Goal: Check status: Check status

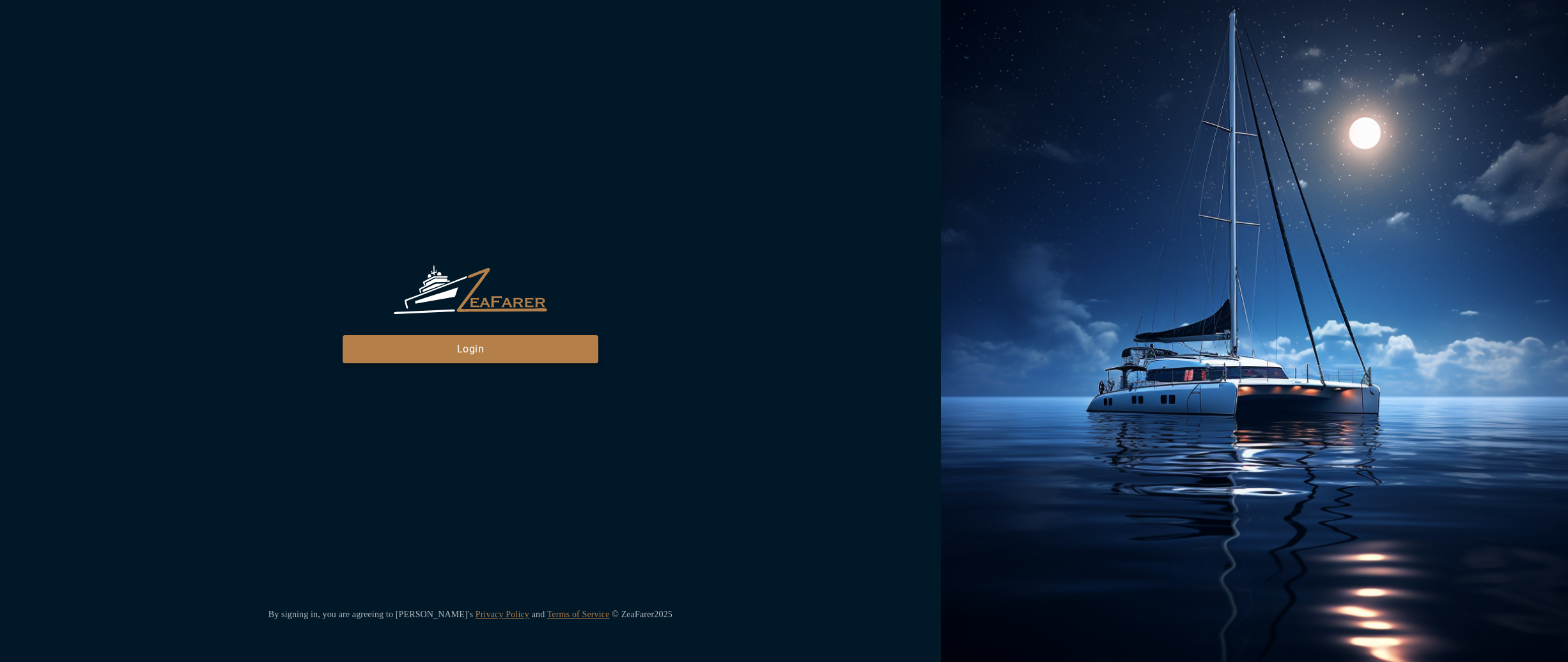
click at [411, 346] on button "Login" at bounding box center [471, 349] width 256 height 28
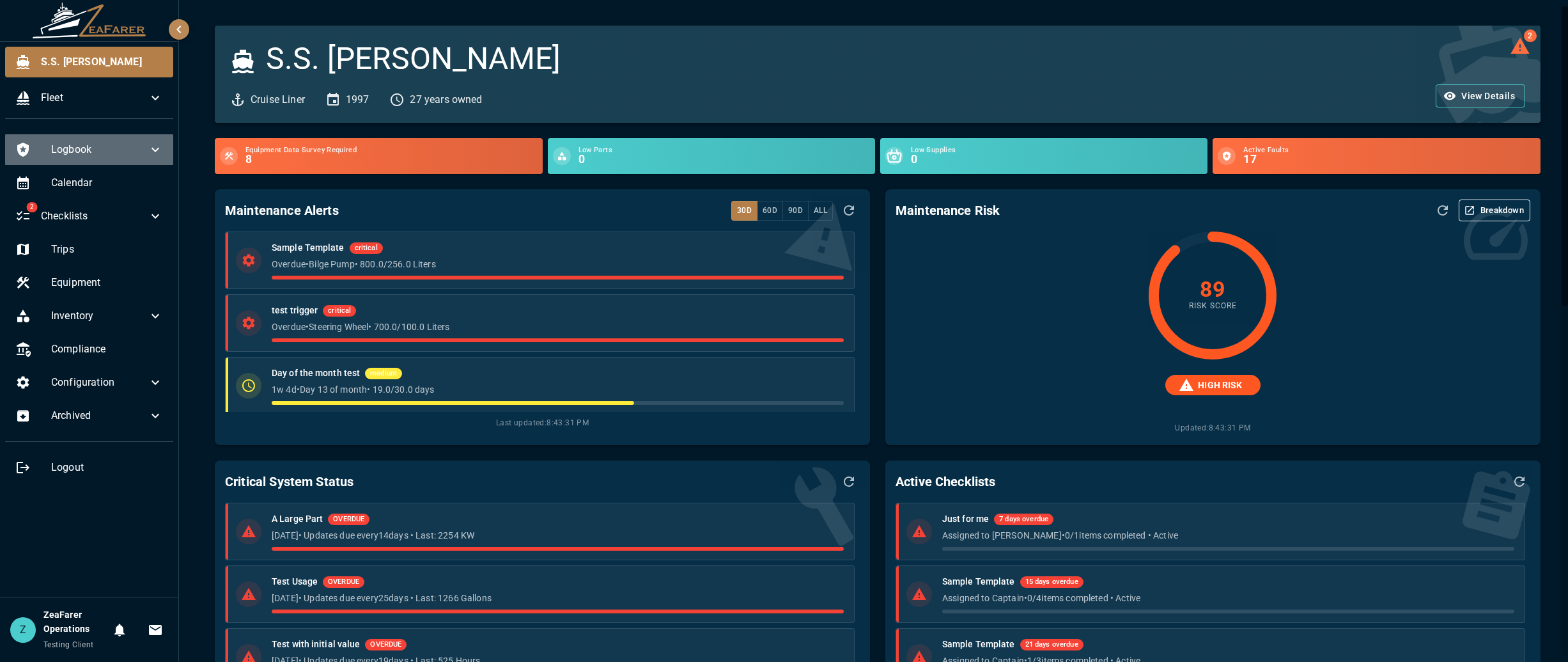
click at [133, 151] on span "Logbook" at bounding box center [99, 150] width 97 height 16
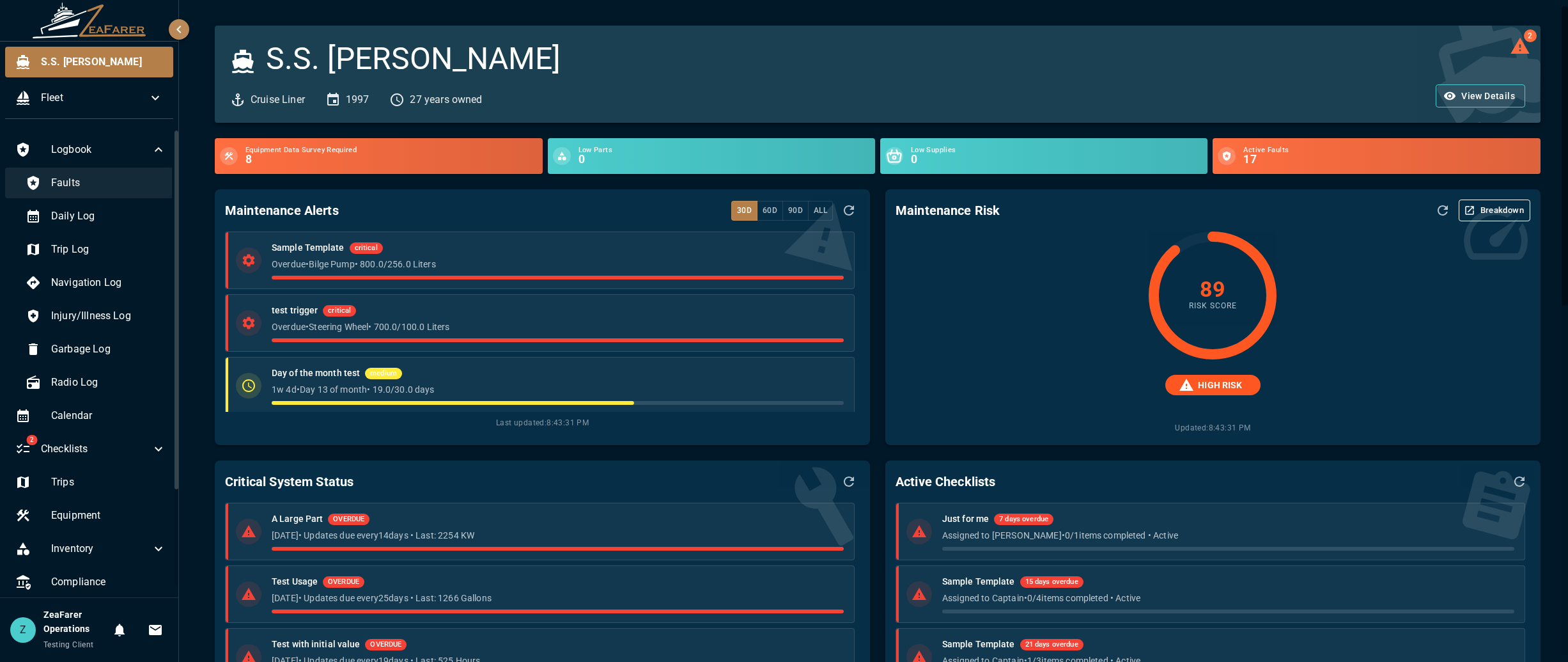
click at [110, 181] on span "Faults" at bounding box center [108, 183] width 115 height 16
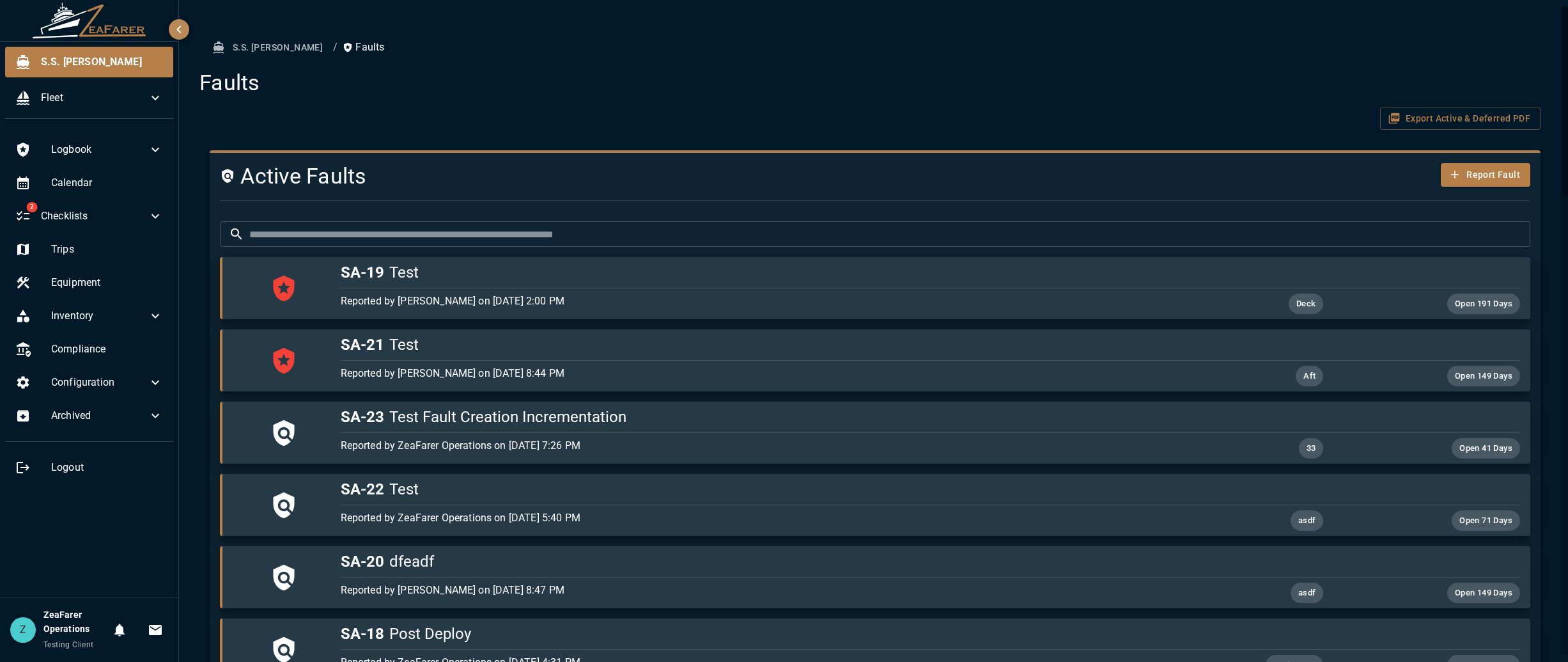
click at [113, 155] on span "Logbook" at bounding box center [99, 150] width 97 height 16
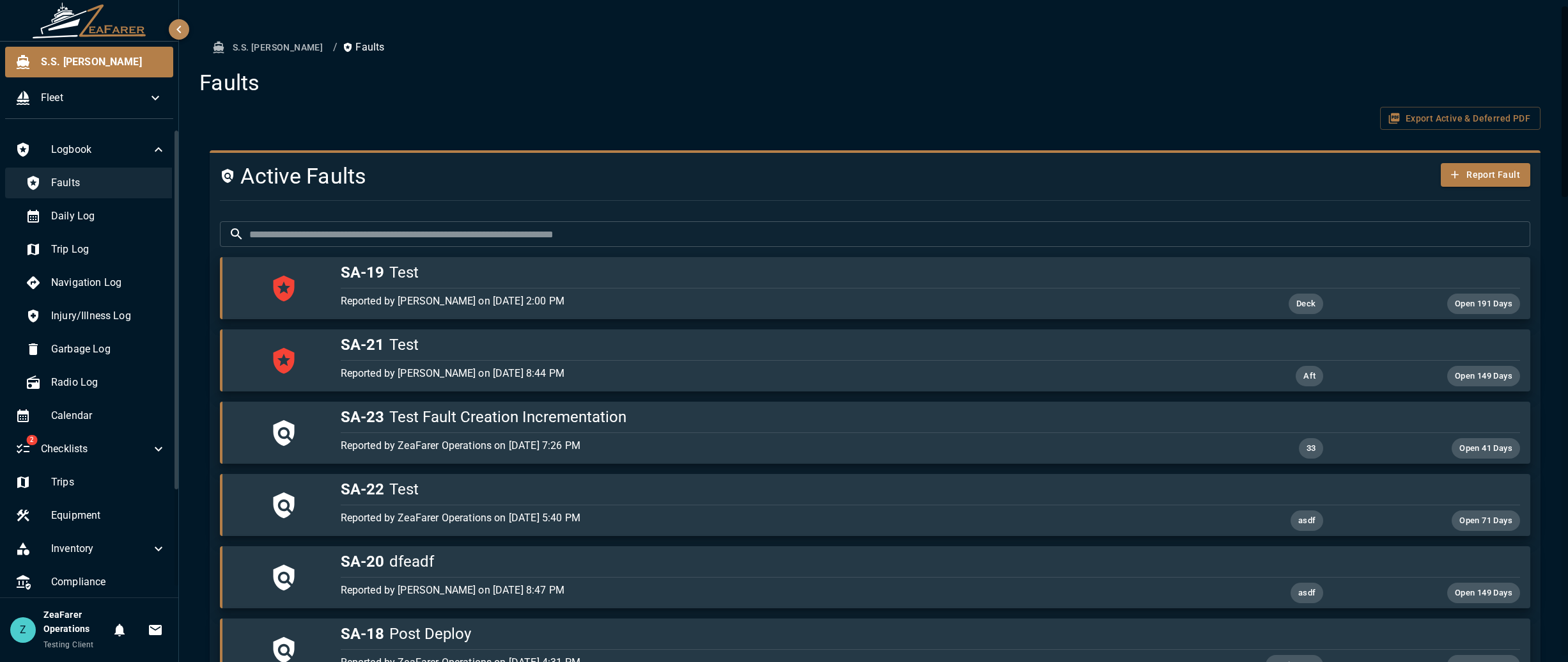
click at [100, 189] on span "Faults" at bounding box center [108, 183] width 115 height 16
click at [88, 229] on div "Daily Log" at bounding box center [96, 216] width 161 height 31
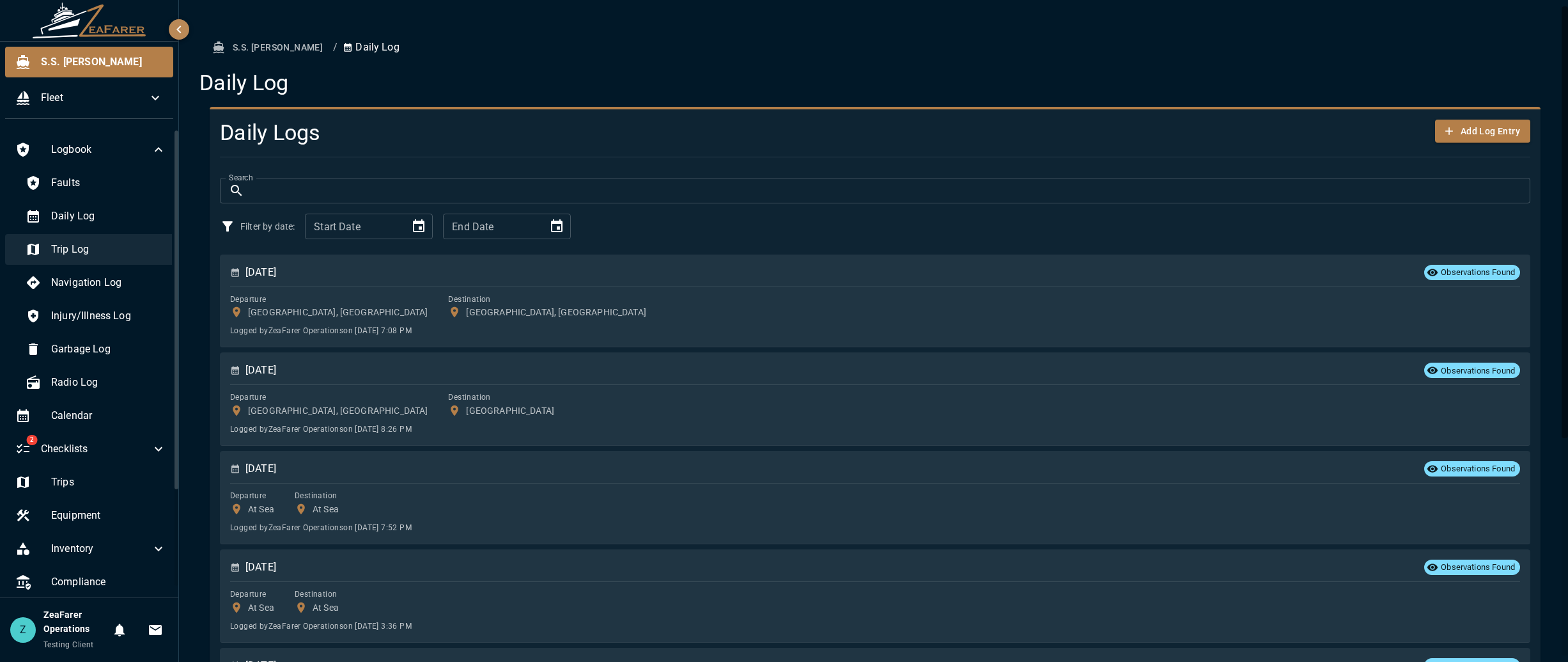
click at [78, 257] on span "Trip Log" at bounding box center [108, 249] width 115 height 16
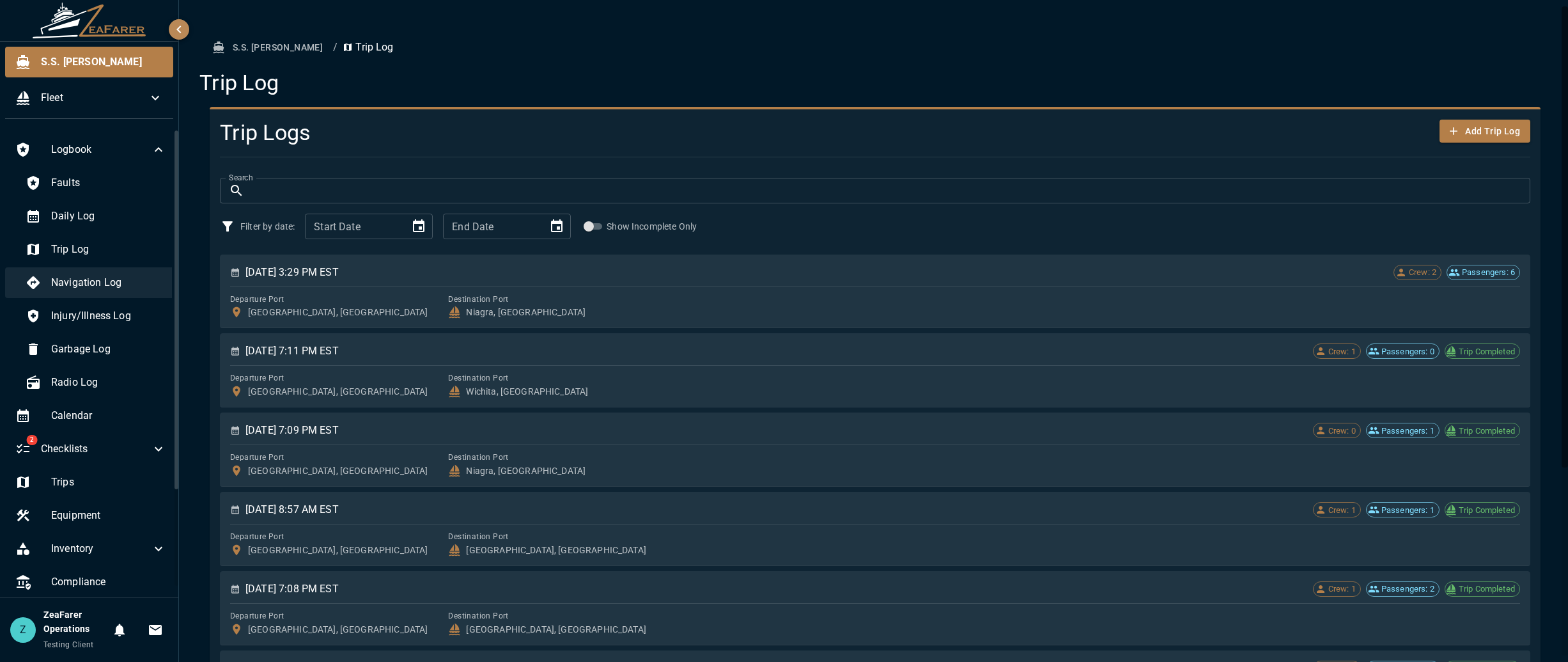
click at [74, 279] on span "Navigation Log" at bounding box center [108, 282] width 115 height 16
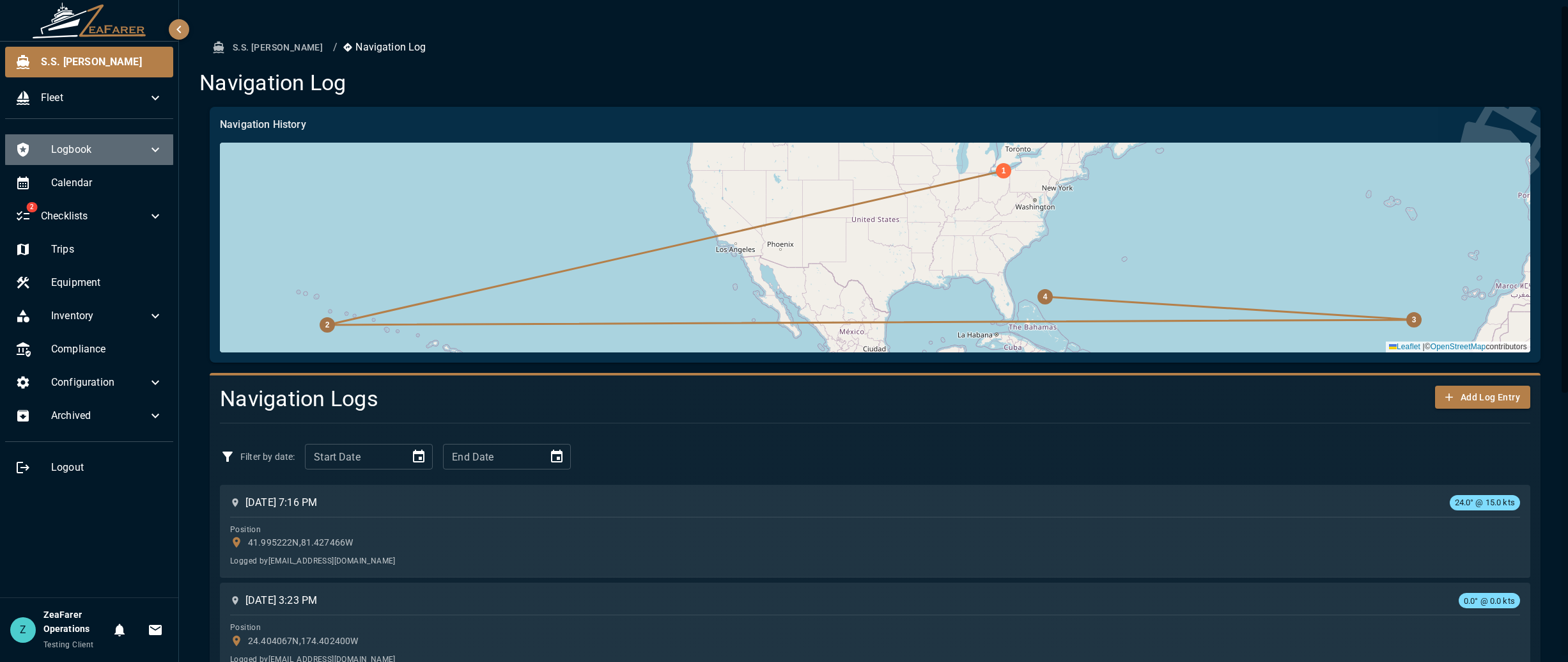
click at [131, 158] on div "Logbook" at bounding box center [89, 149] width 168 height 31
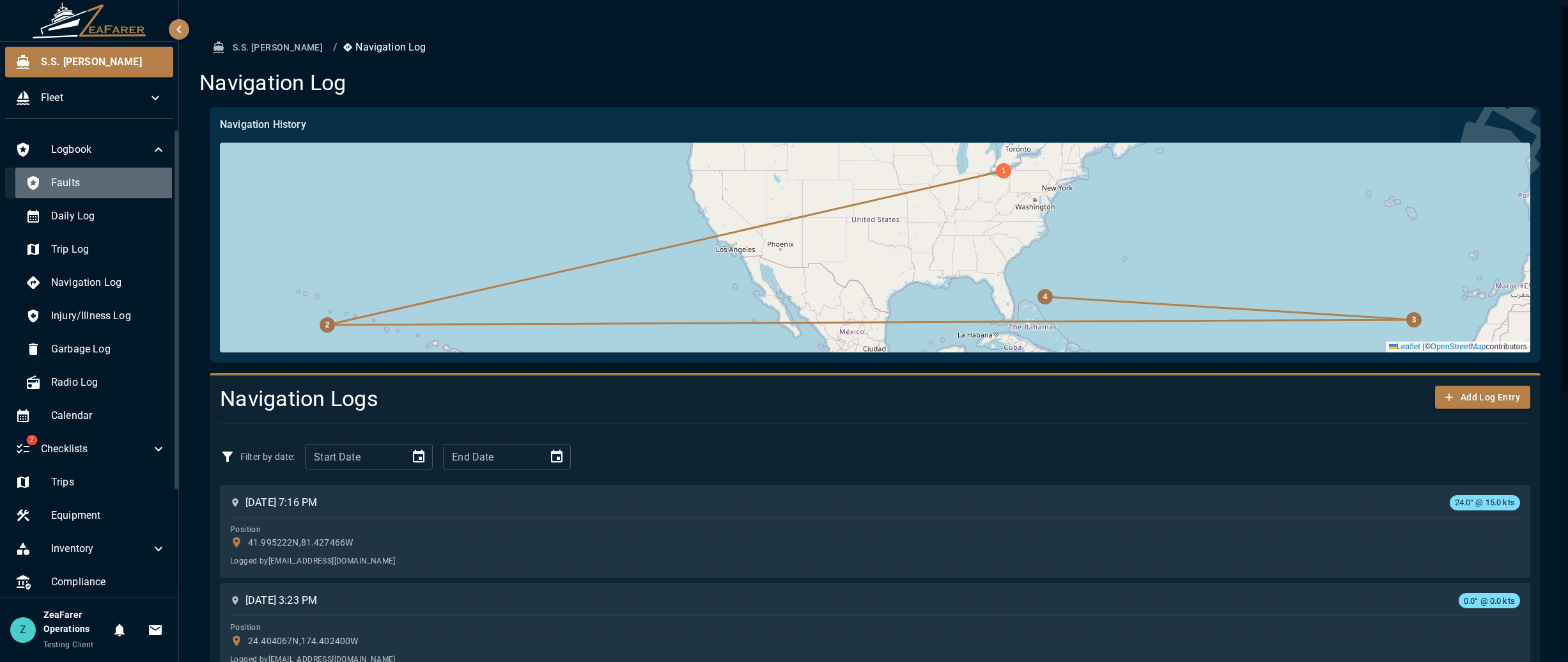
click at [109, 178] on span "Faults" at bounding box center [108, 183] width 115 height 16
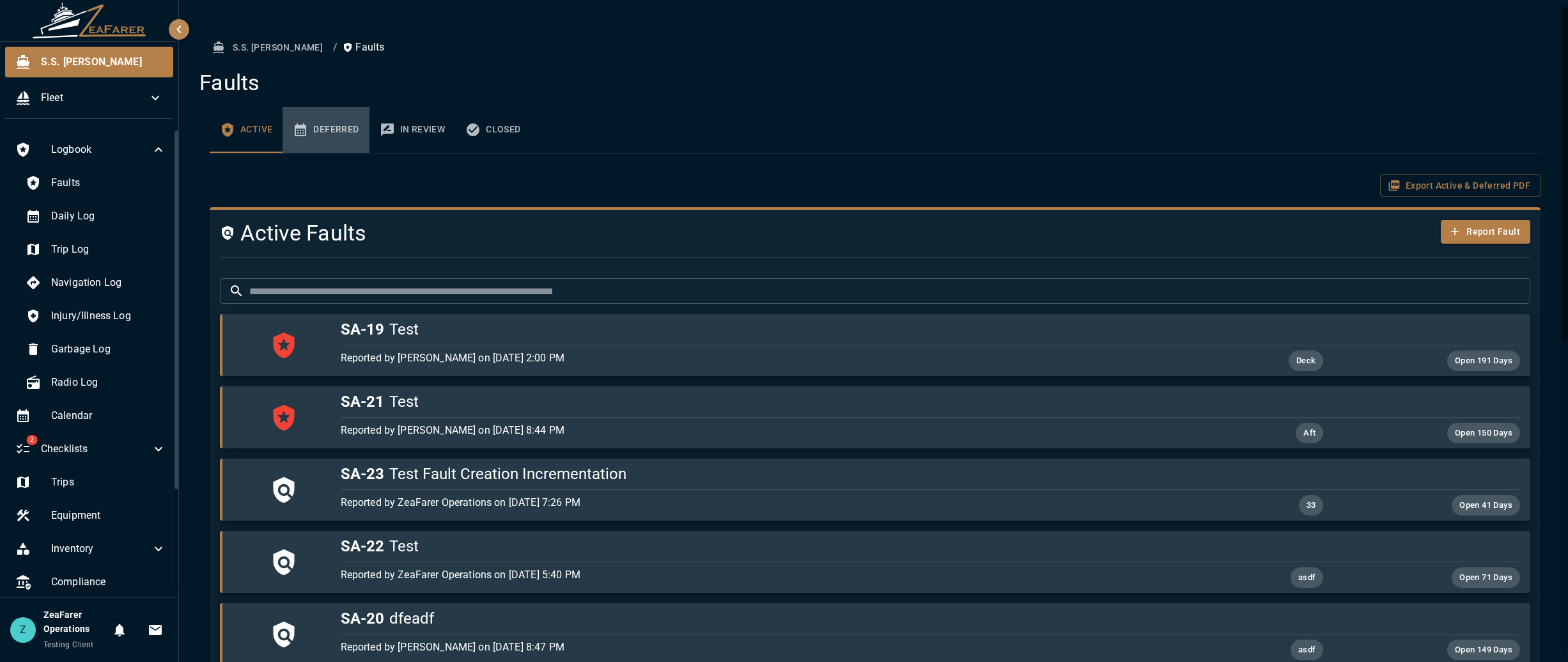
click at [330, 131] on button "Deferred" at bounding box center [326, 130] width 86 height 46
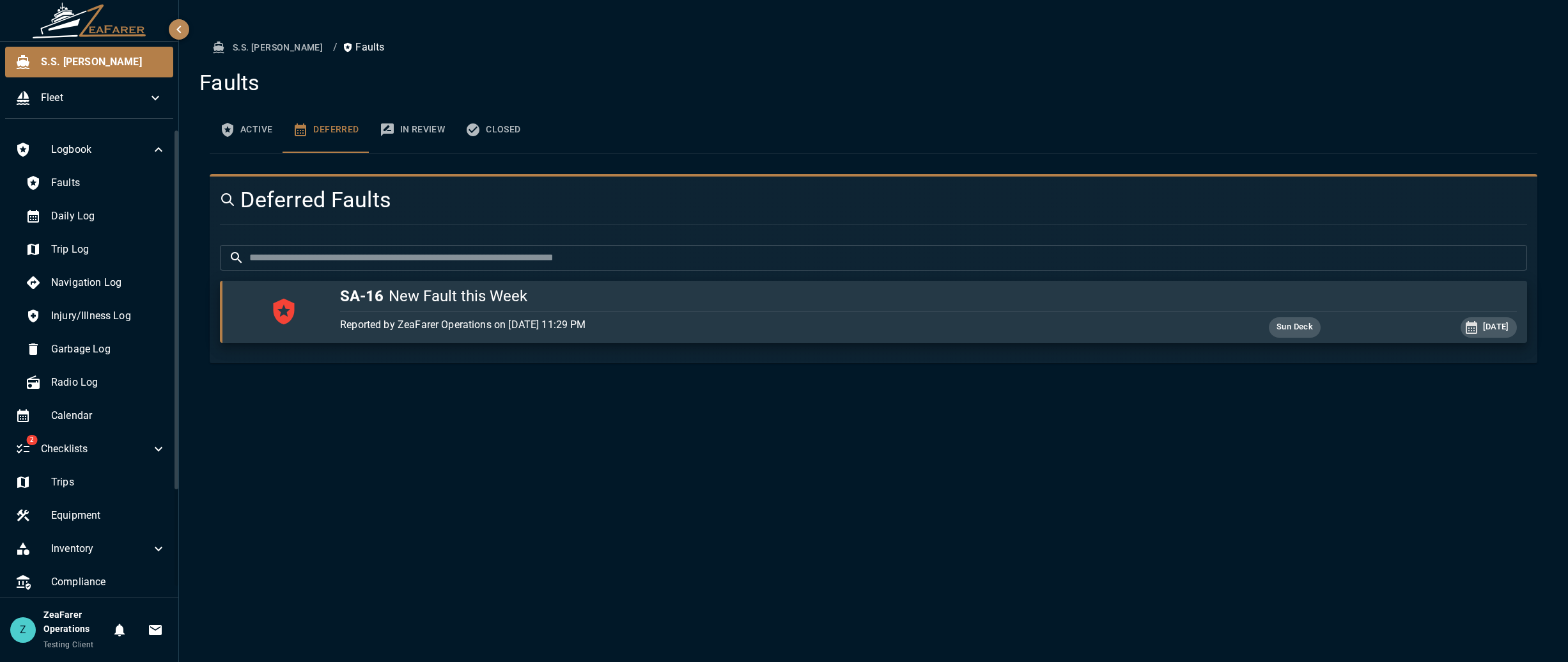
click at [400, 127] on button "In Review" at bounding box center [412, 130] width 86 height 46
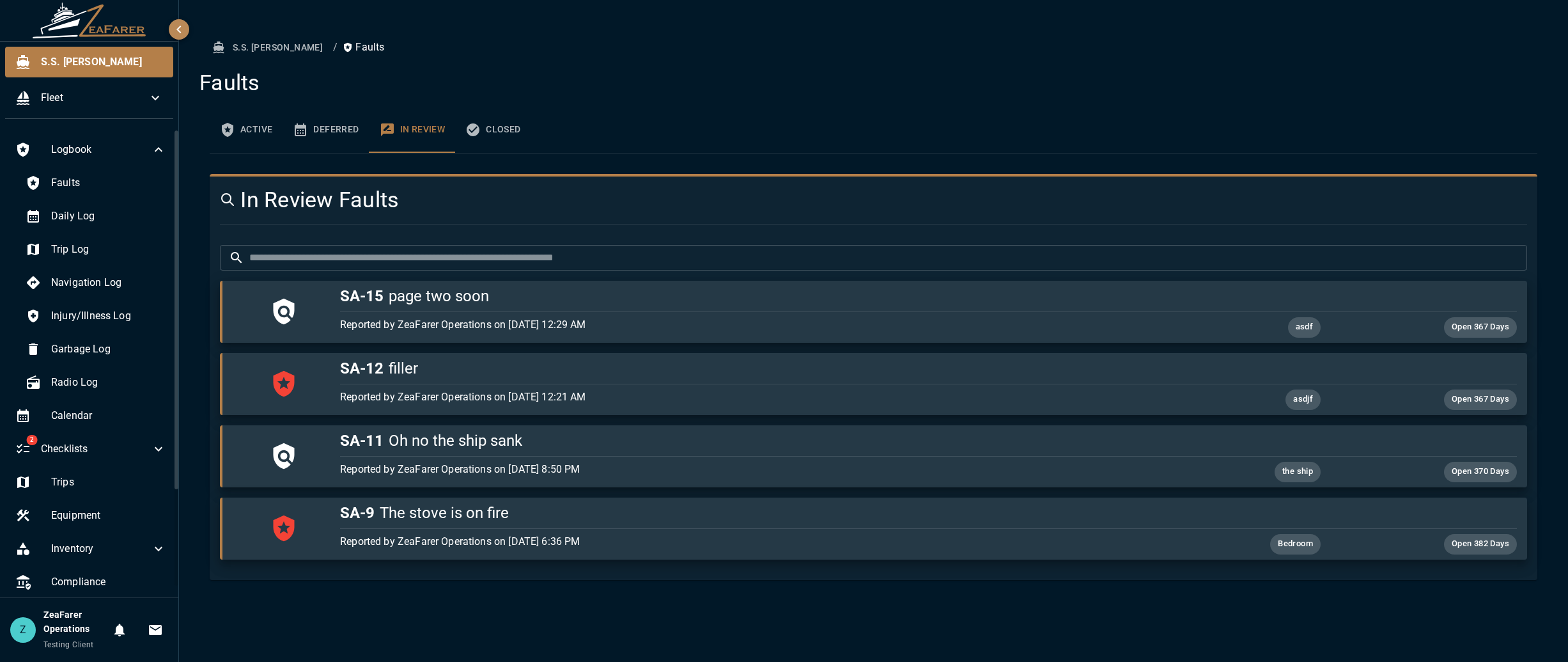
click at [492, 132] on button "Closed" at bounding box center [492, 130] width 75 height 46
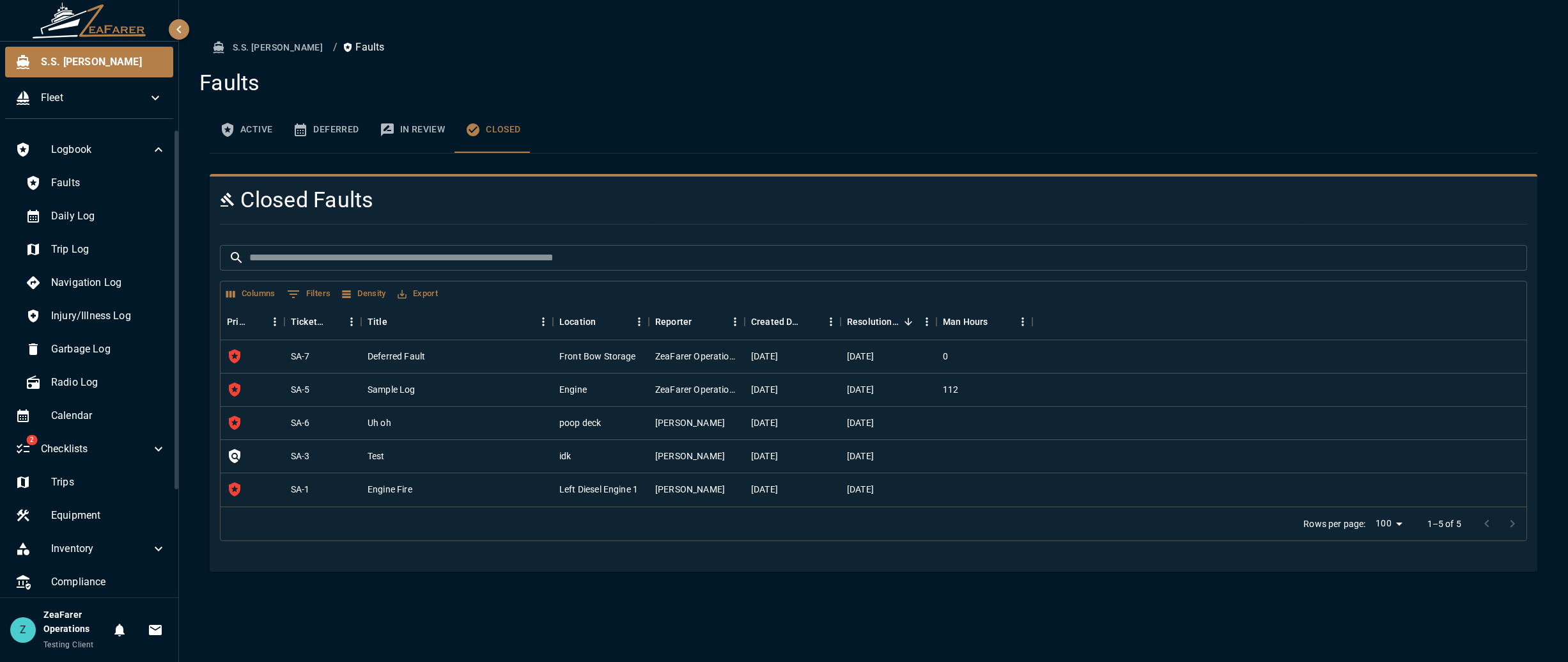
click at [245, 130] on button "Active" at bounding box center [245, 130] width 73 height 46
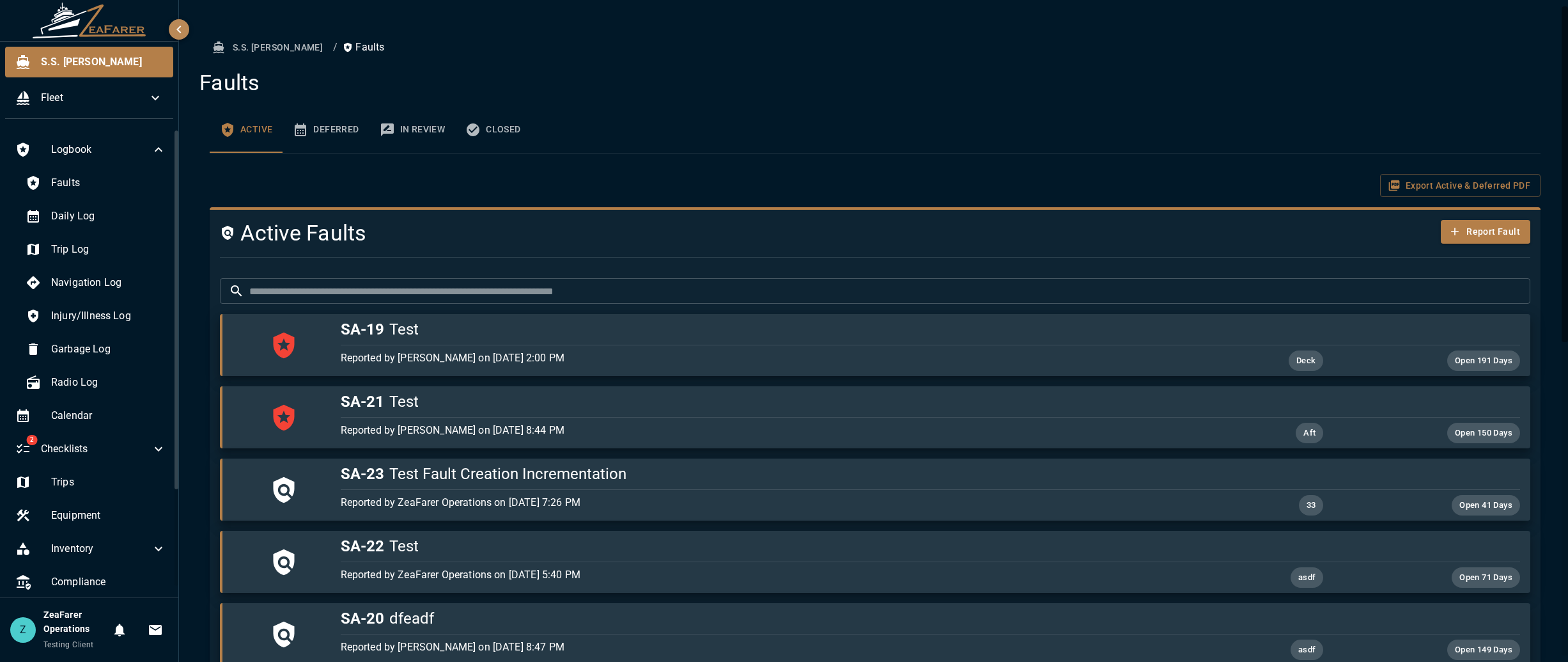
click at [328, 133] on button "Deferred" at bounding box center [326, 130] width 86 height 46
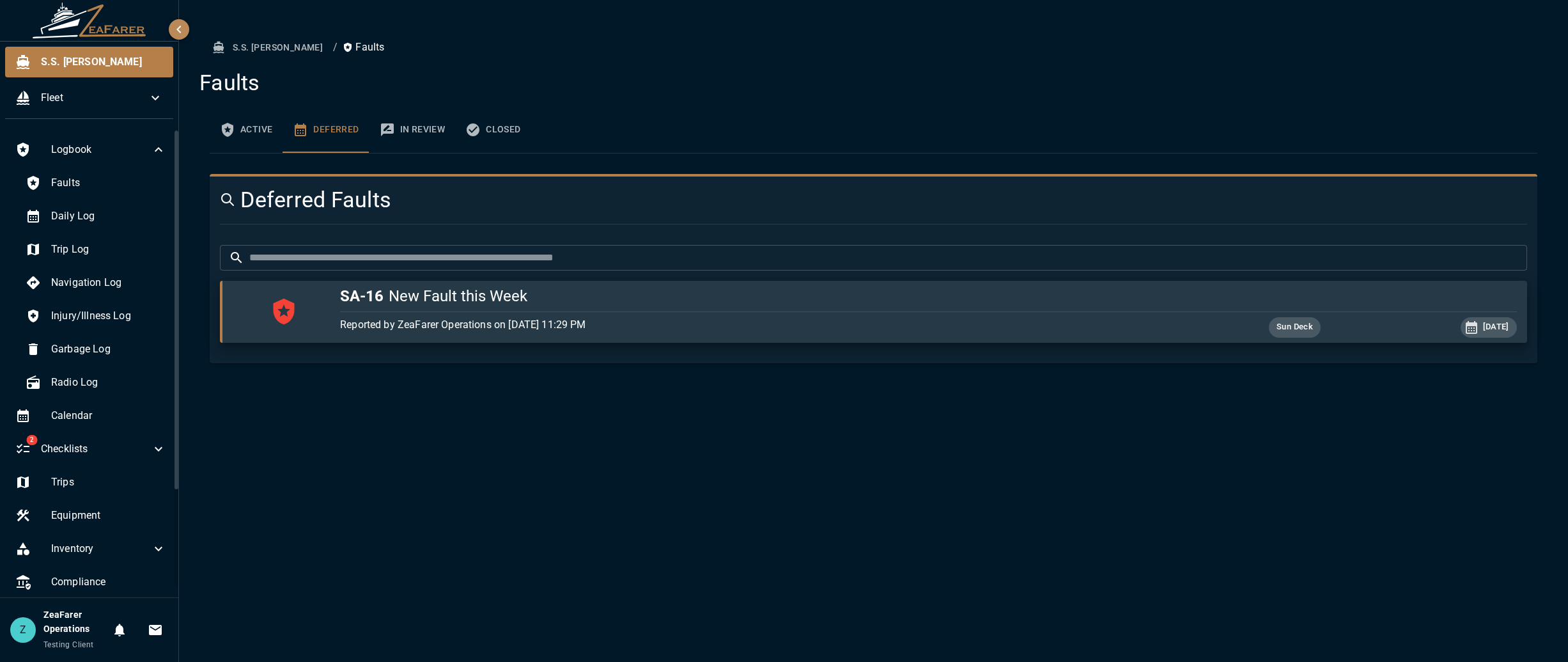
click at [424, 129] on button "In Review" at bounding box center [412, 130] width 86 height 46
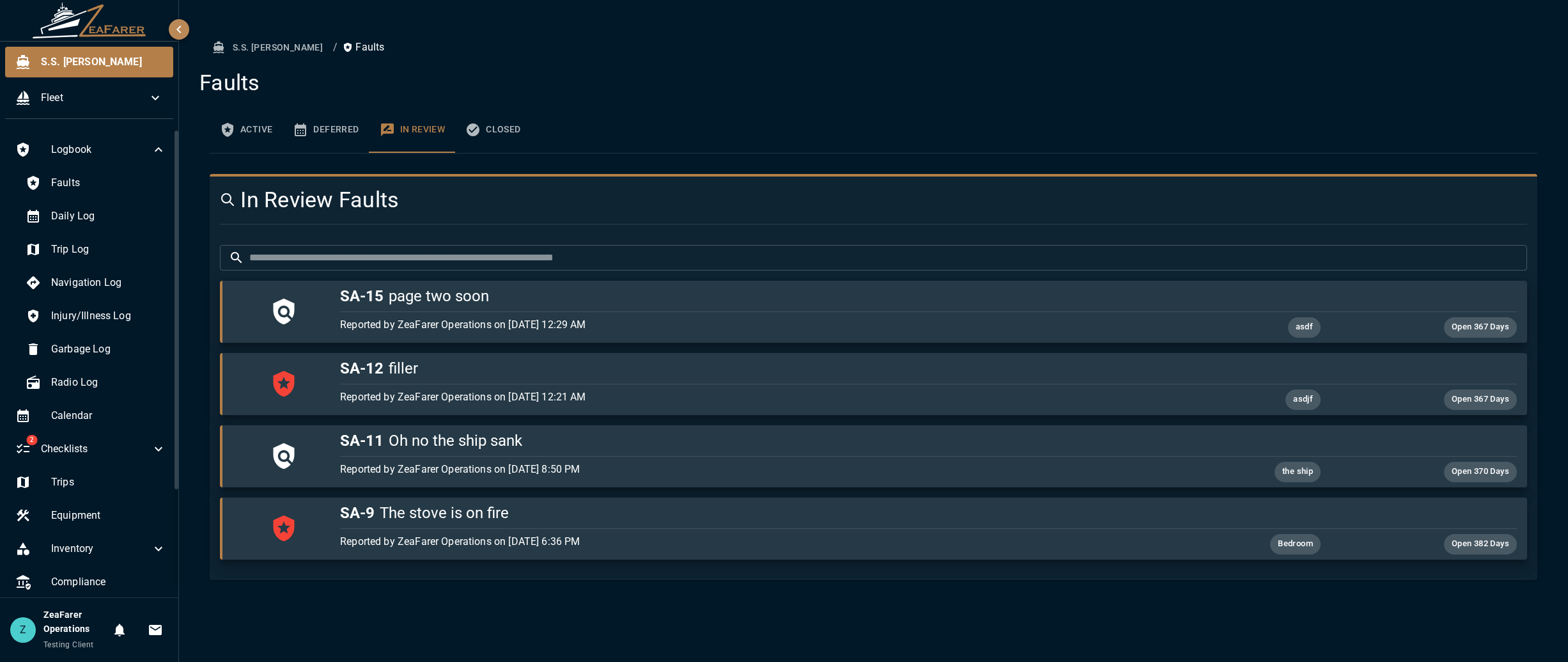
click at [503, 125] on button "Closed" at bounding box center [492, 130] width 75 height 46
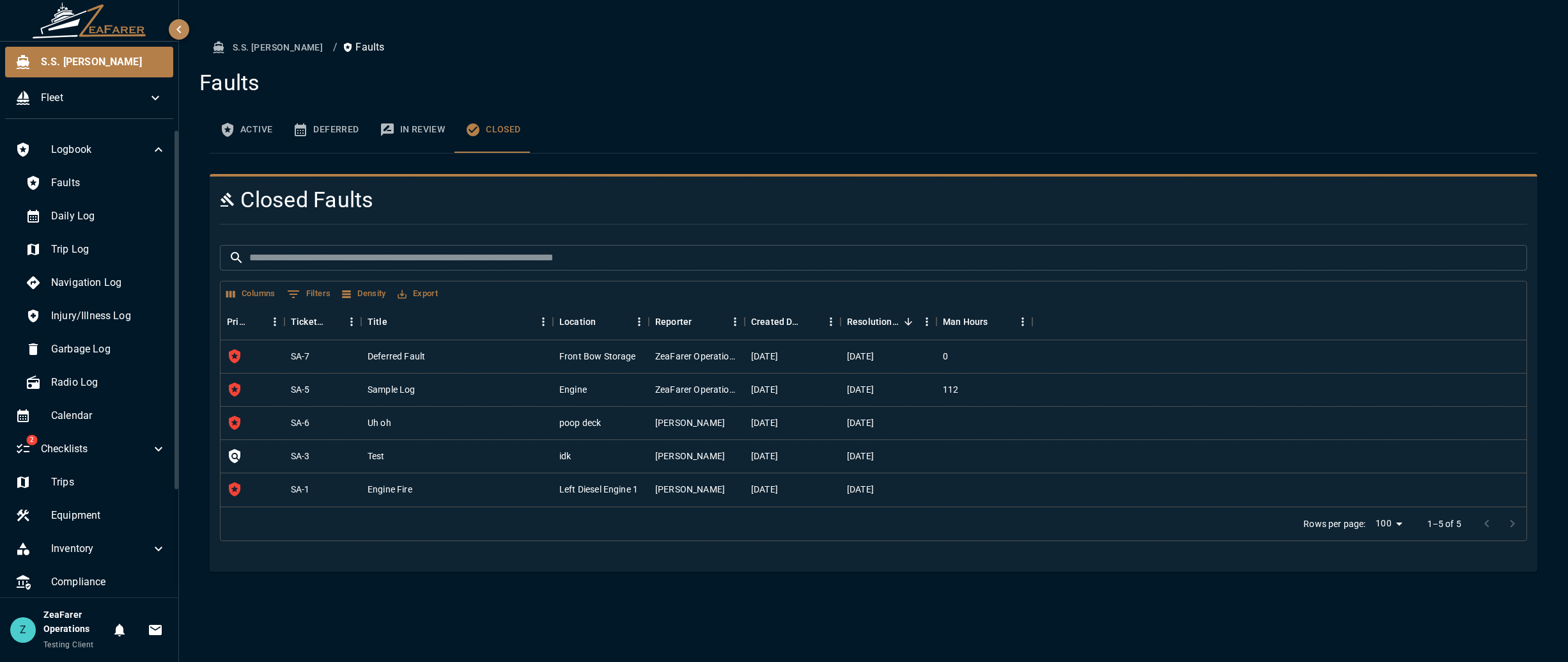
click at [254, 122] on button "Active" at bounding box center [245, 130] width 73 height 46
